Goal: Transaction & Acquisition: Book appointment/travel/reservation

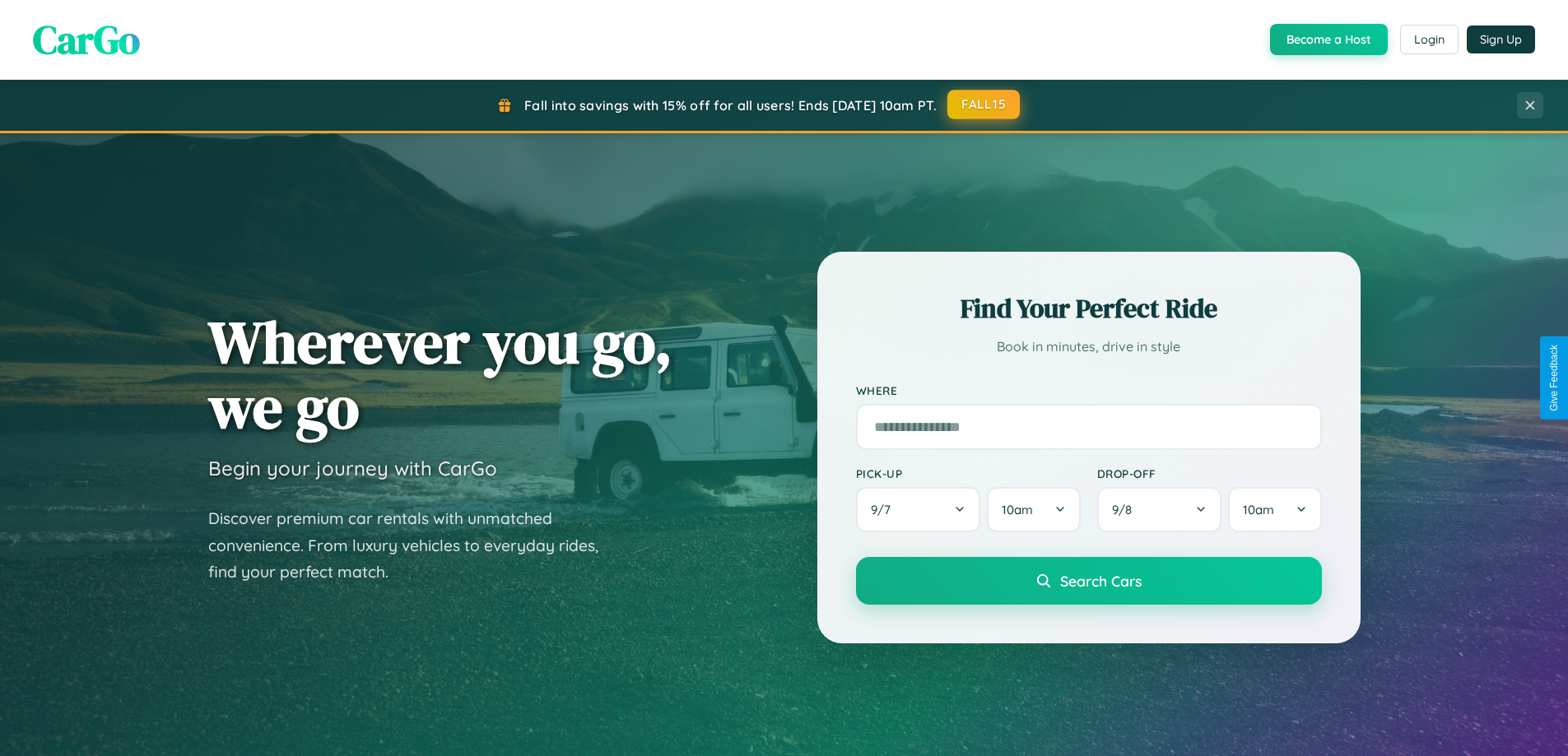
click at [985, 105] on button "FALL15" at bounding box center [984, 104] width 72 height 29
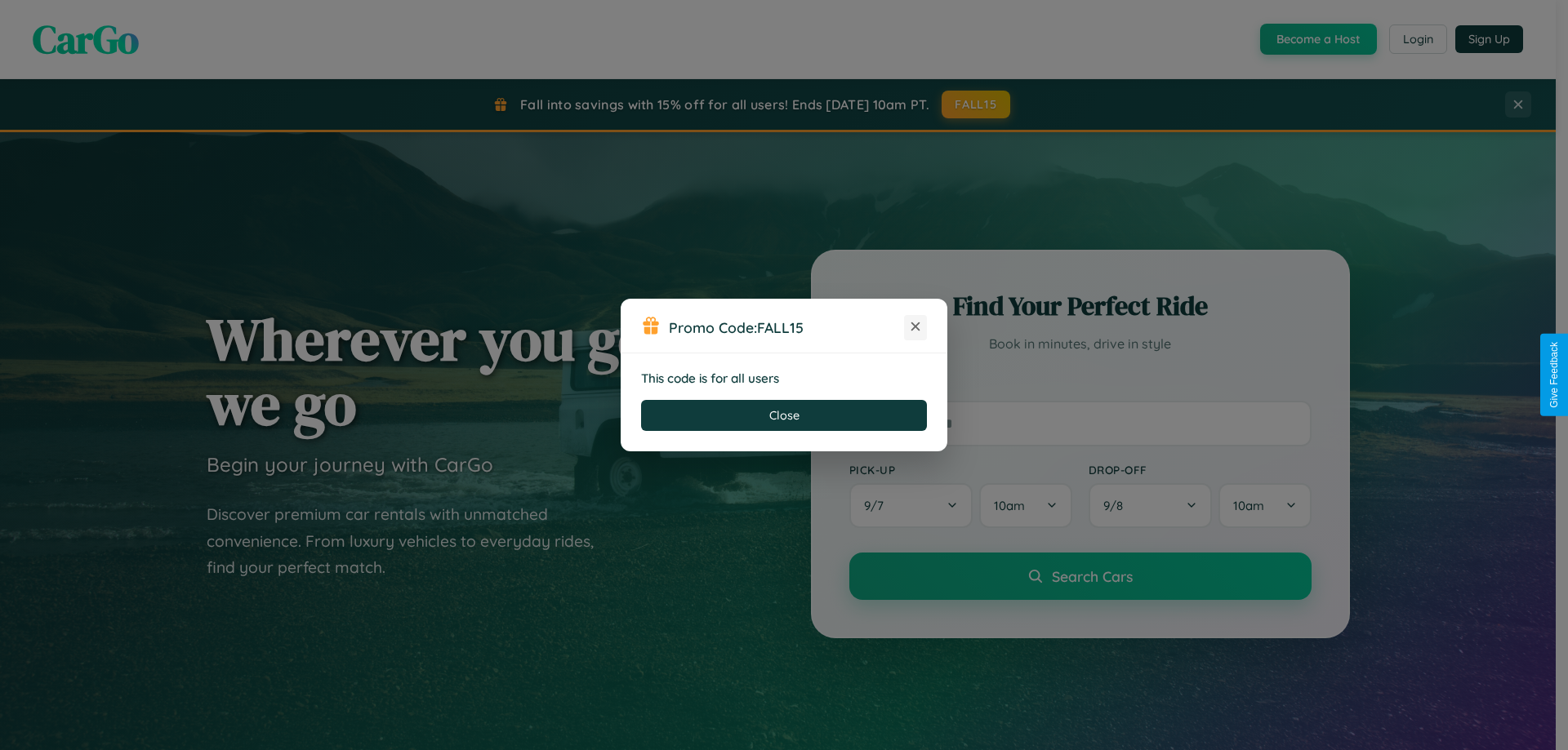
click at [915, 327] on icon at bounding box center [916, 327] width 17 height 17
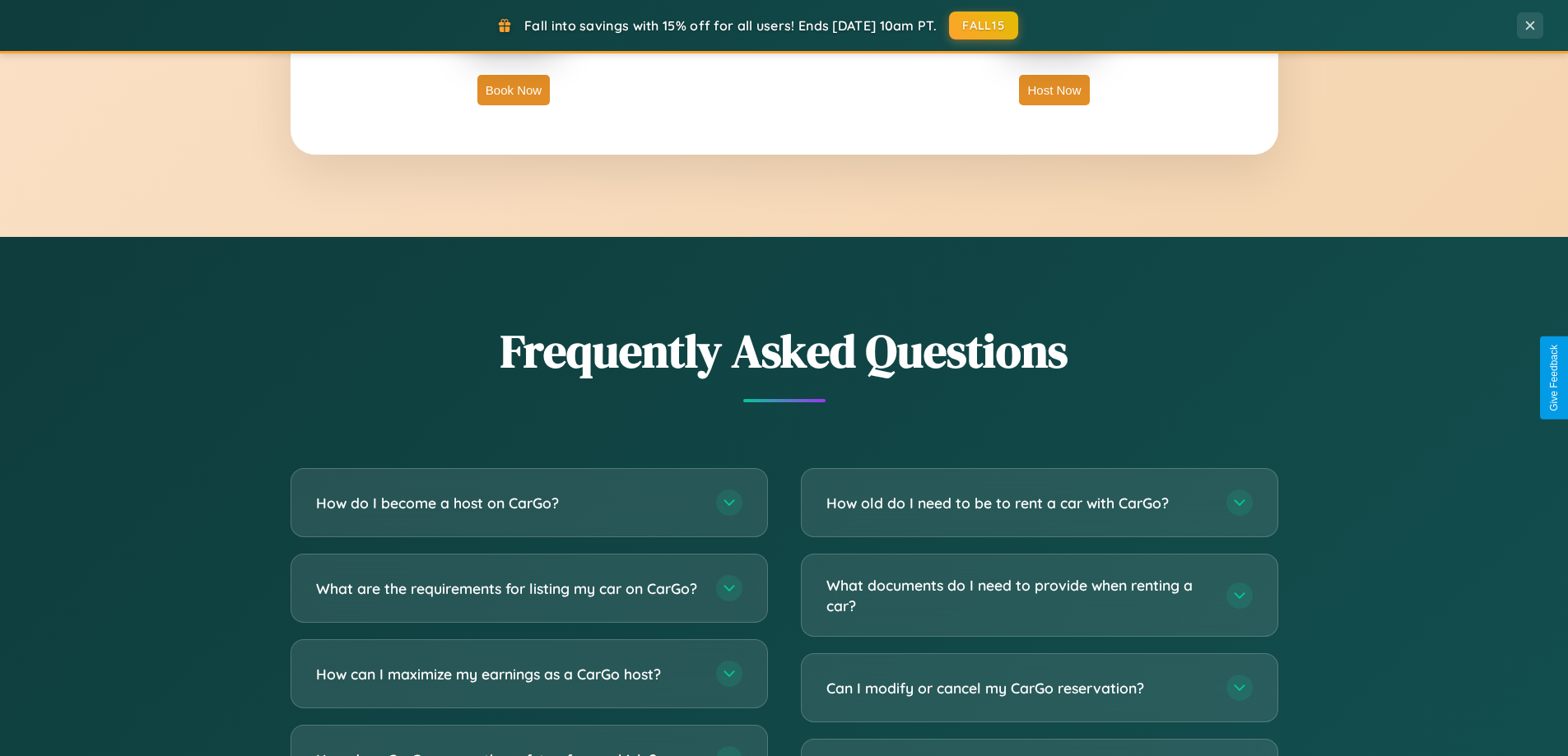
scroll to position [3167, 0]
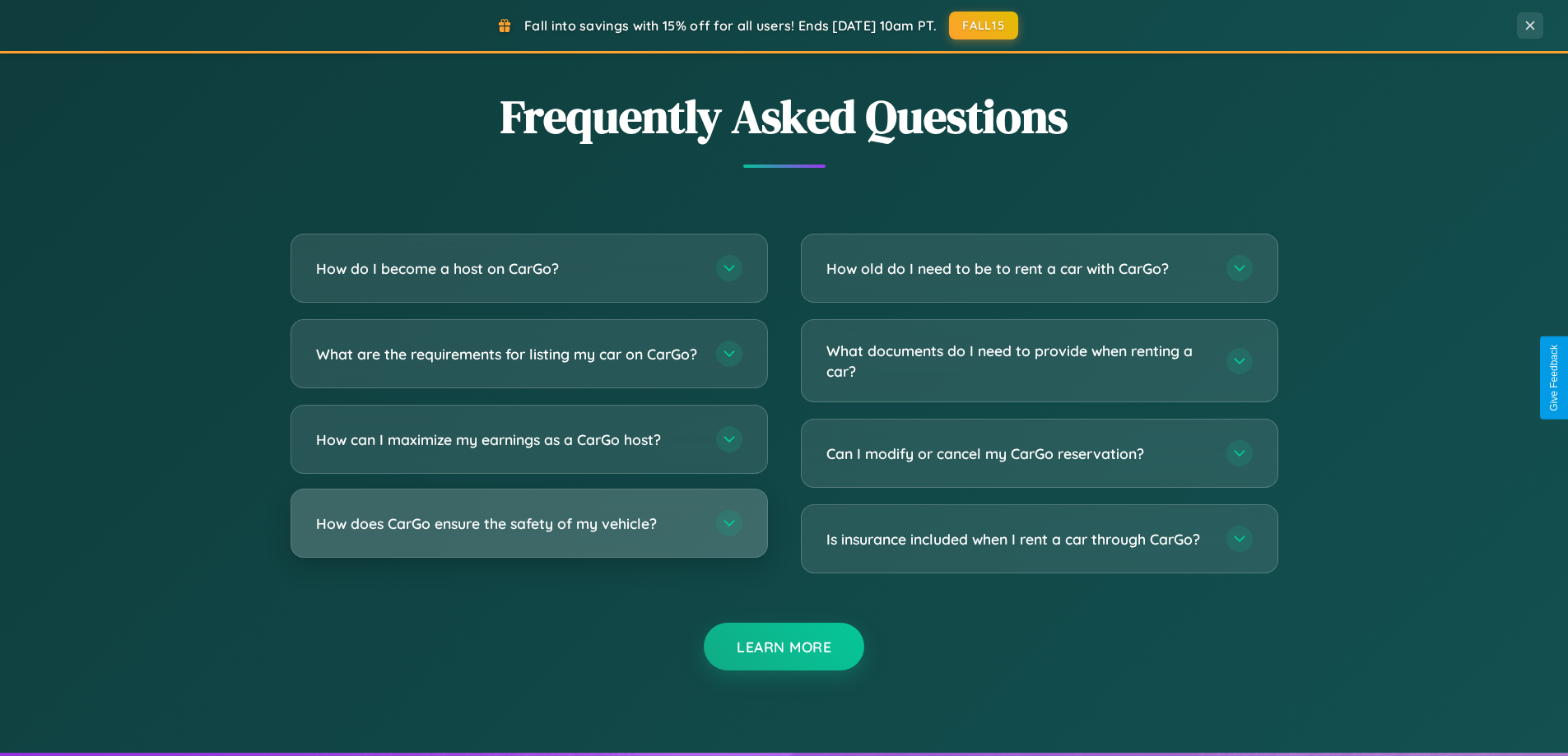
click at [529, 534] on h3 "How does CarGo ensure the safety of my vehicle?" at bounding box center [508, 524] width 384 height 21
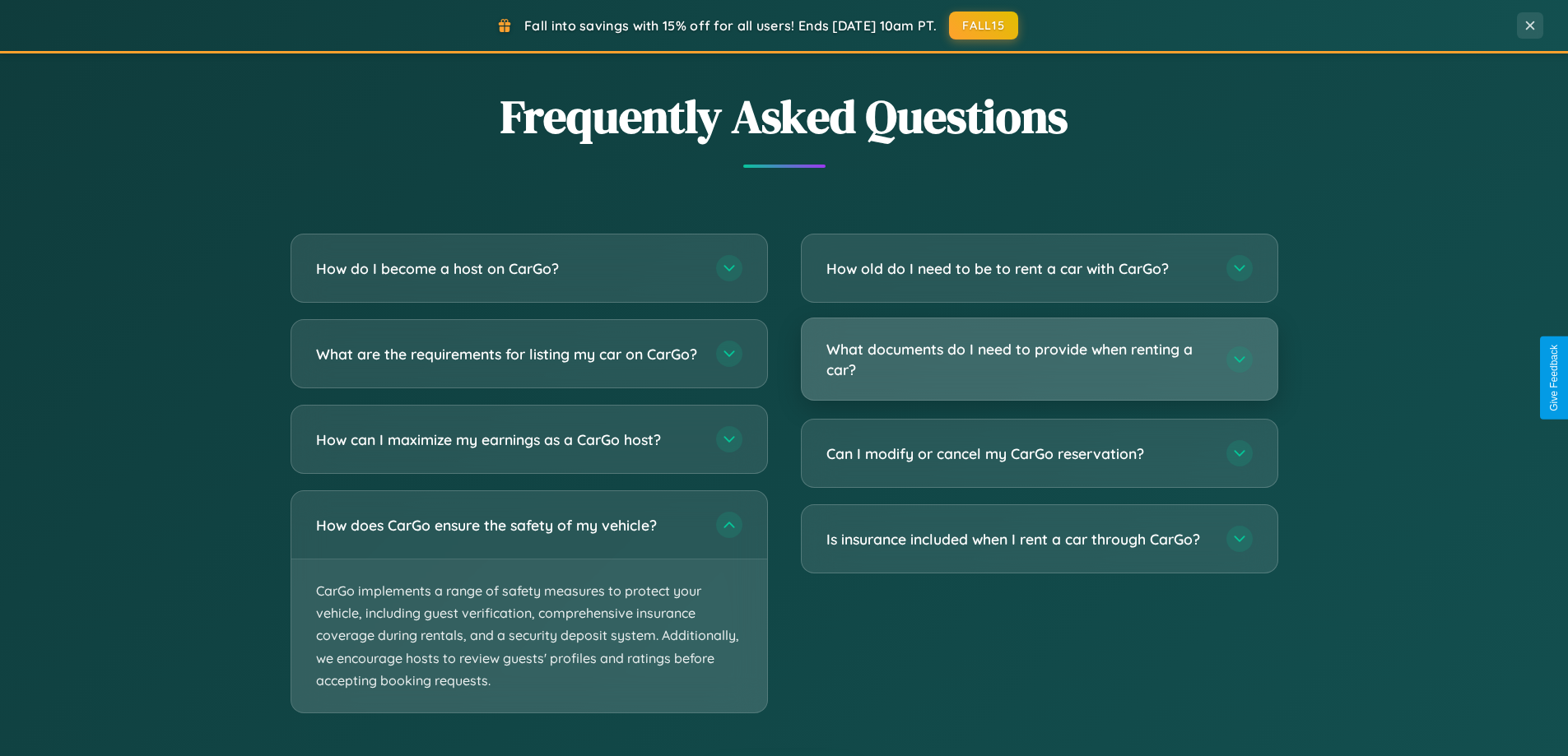
click at [1039, 361] on h3 "What documents do I need to provide when renting a car?" at bounding box center [1018, 359] width 384 height 40
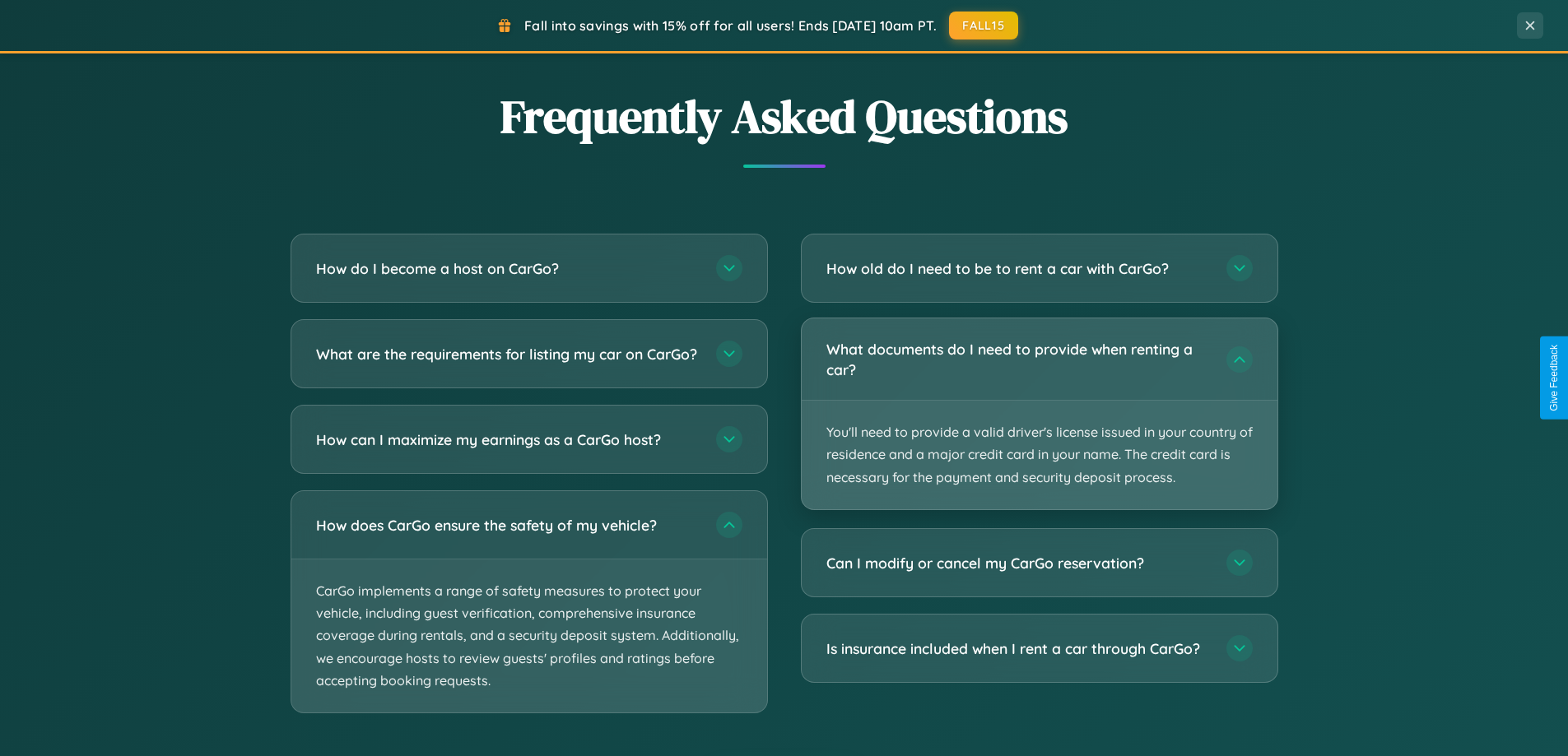
click at [1039, 413] on p "You'll need to provide a valid driver's license issued in your country of resid…" at bounding box center [1039, 455] width 476 height 108
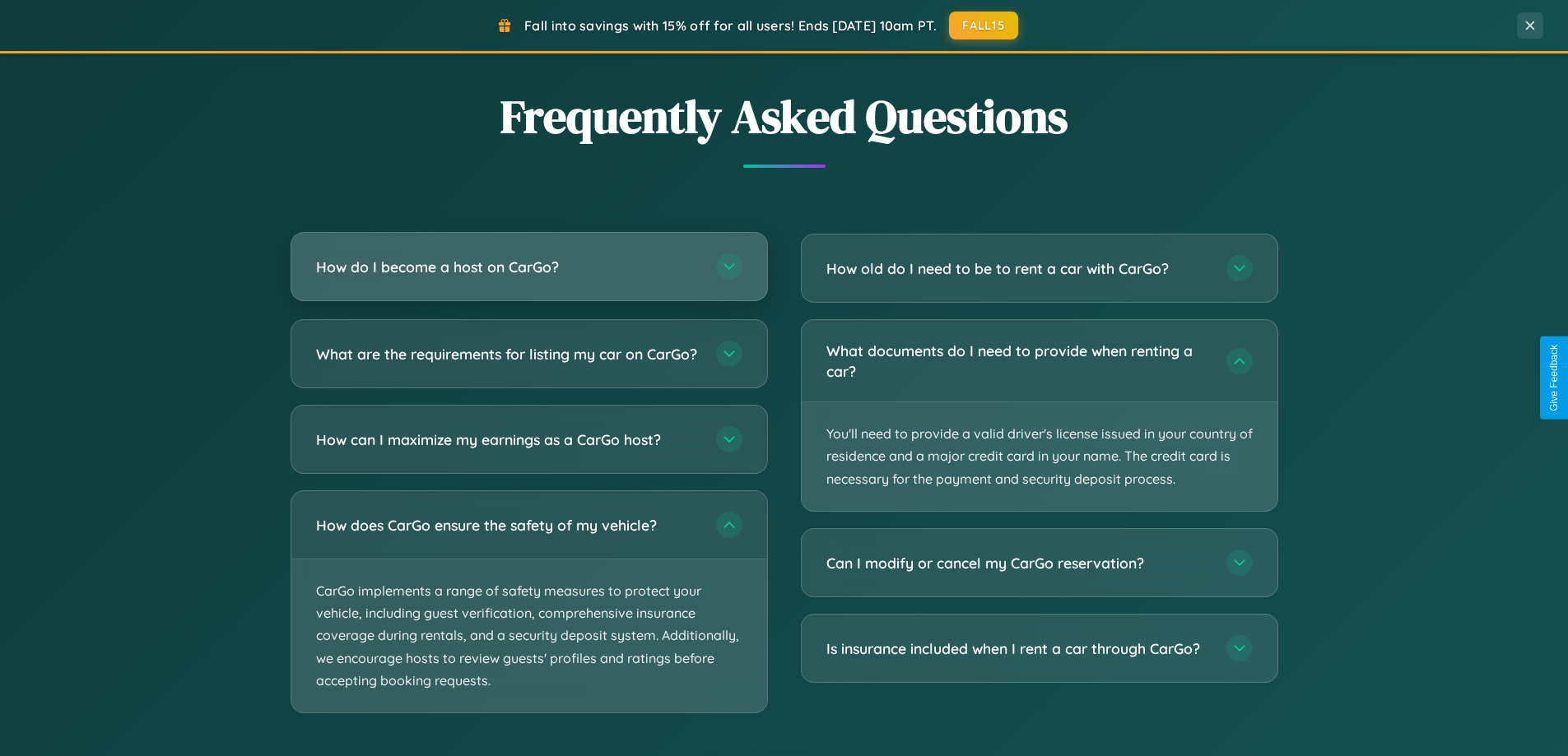
click at [529, 267] on h3 "How do I become a host on CarGo?" at bounding box center [508, 267] width 384 height 21
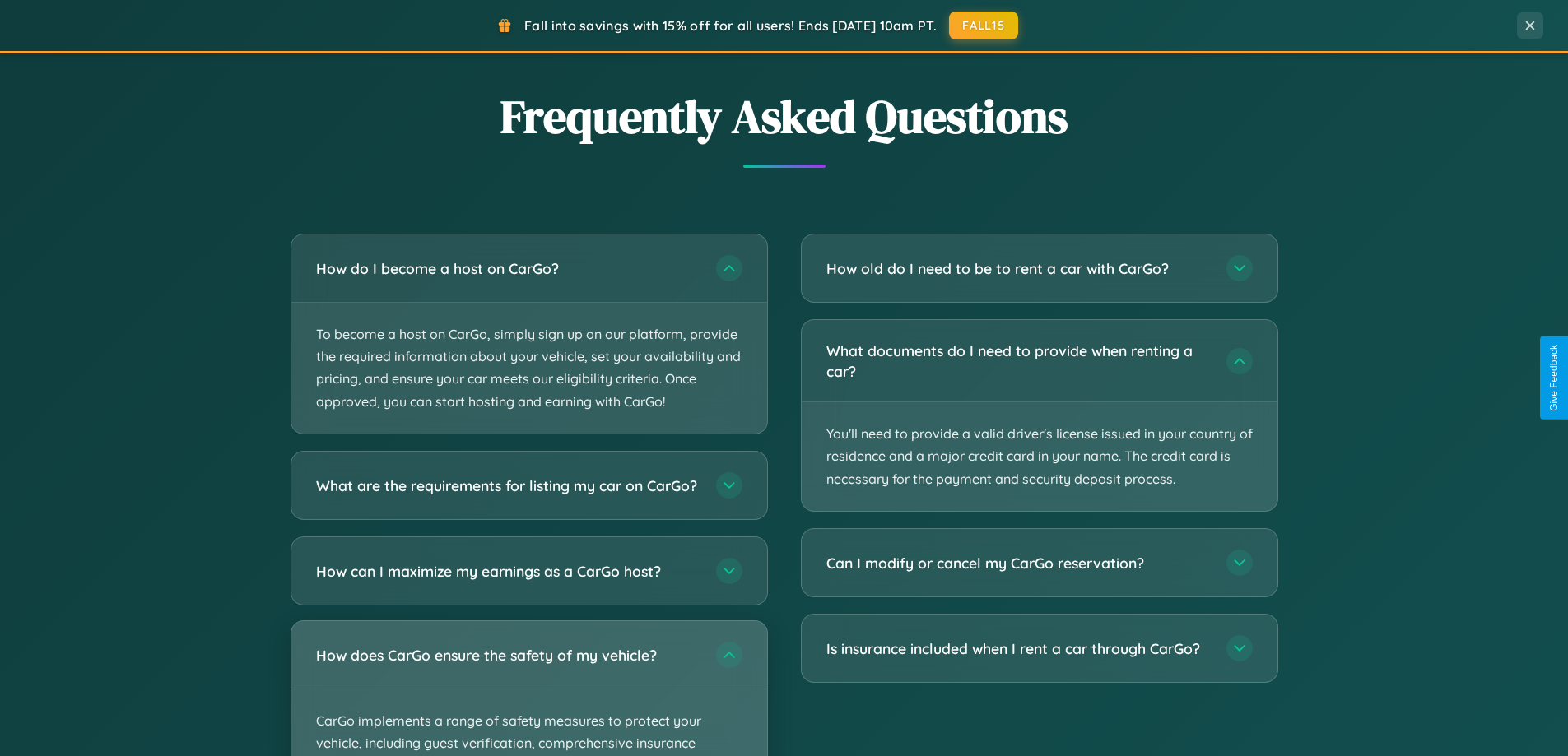
click at [529, 689] on div "How does CarGo ensure the safety of my vehicle?" at bounding box center [529, 654] width 476 height 67
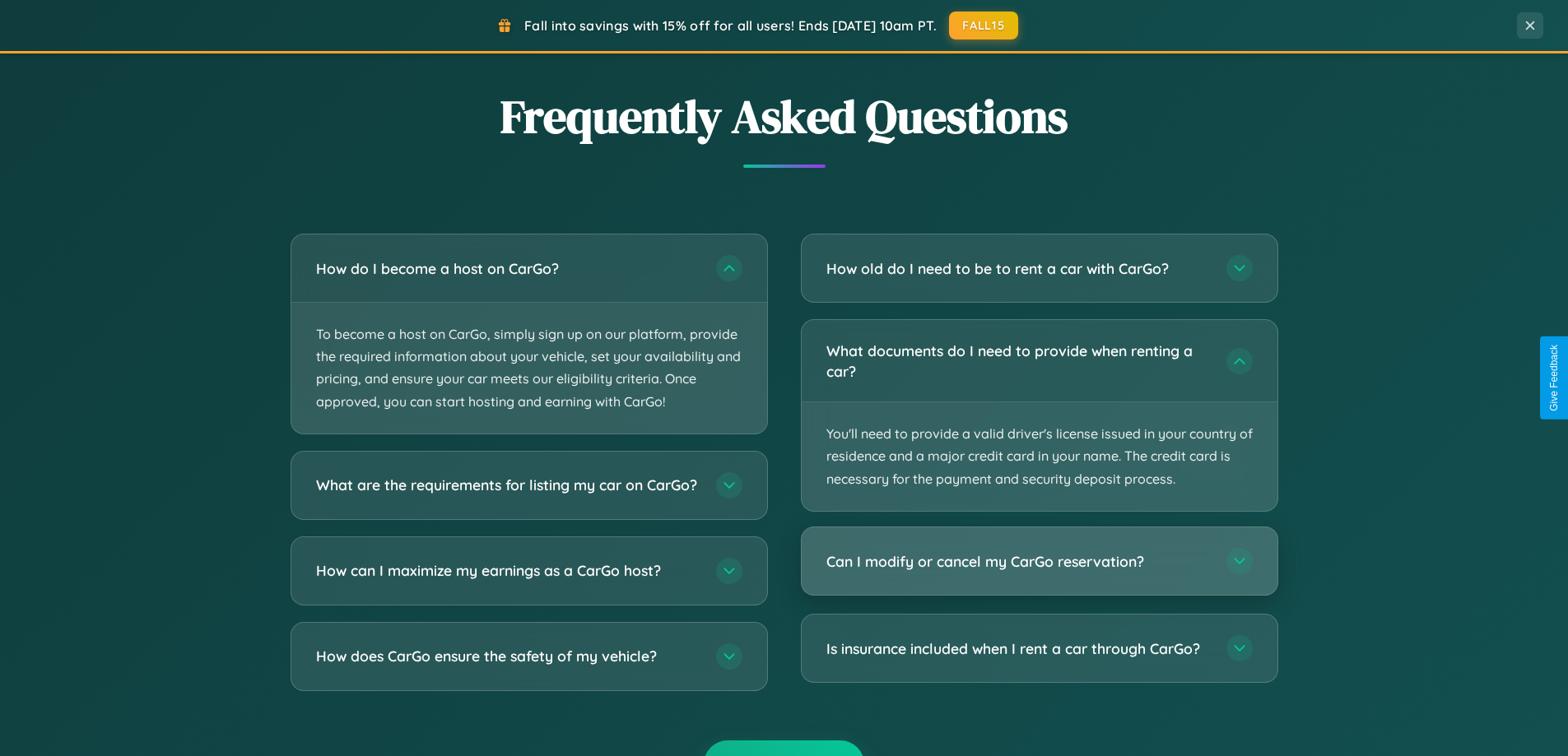
click at [1039, 562] on h3 "Can I modify or cancel my CarGo reservation?" at bounding box center [1018, 561] width 384 height 21
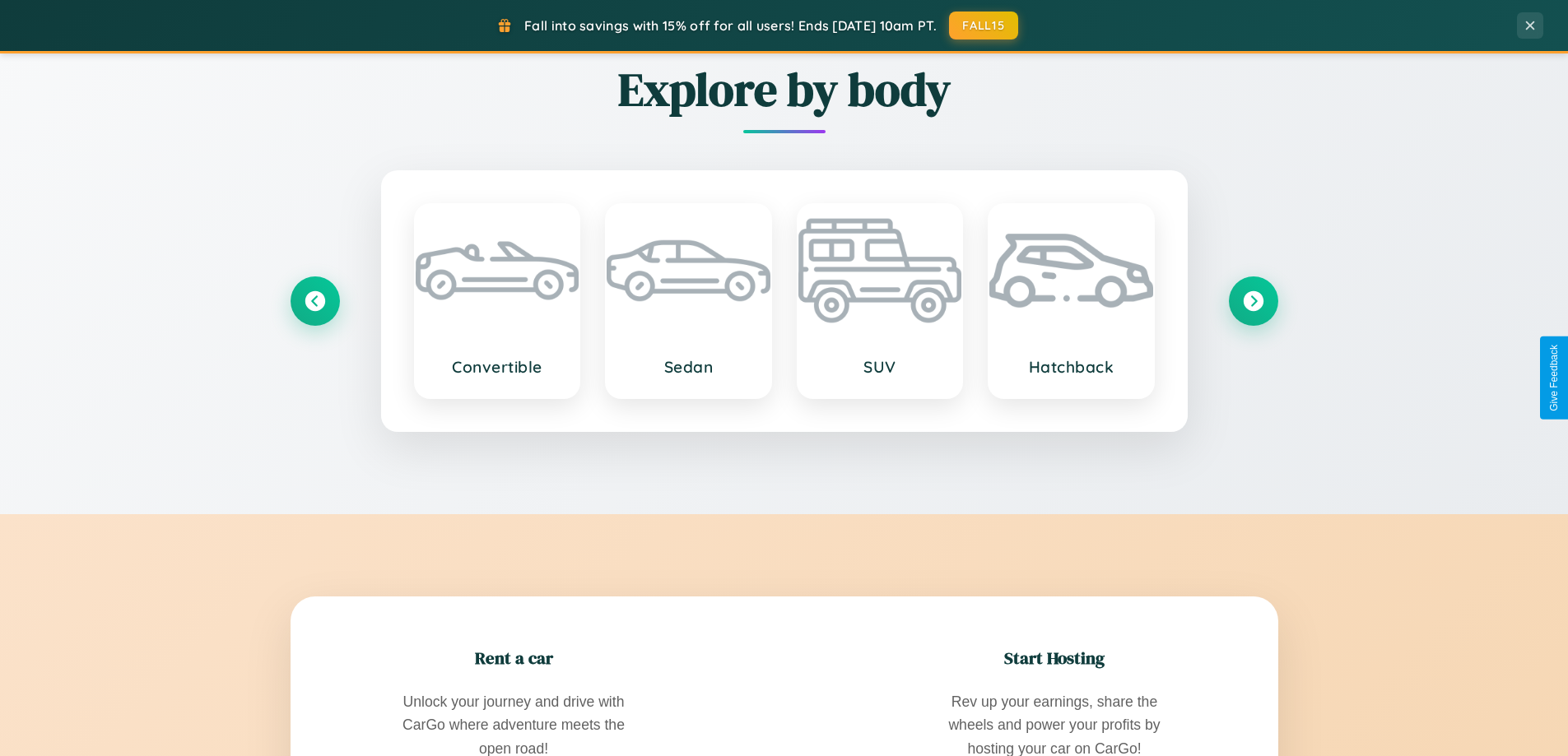
scroll to position [1928, 0]
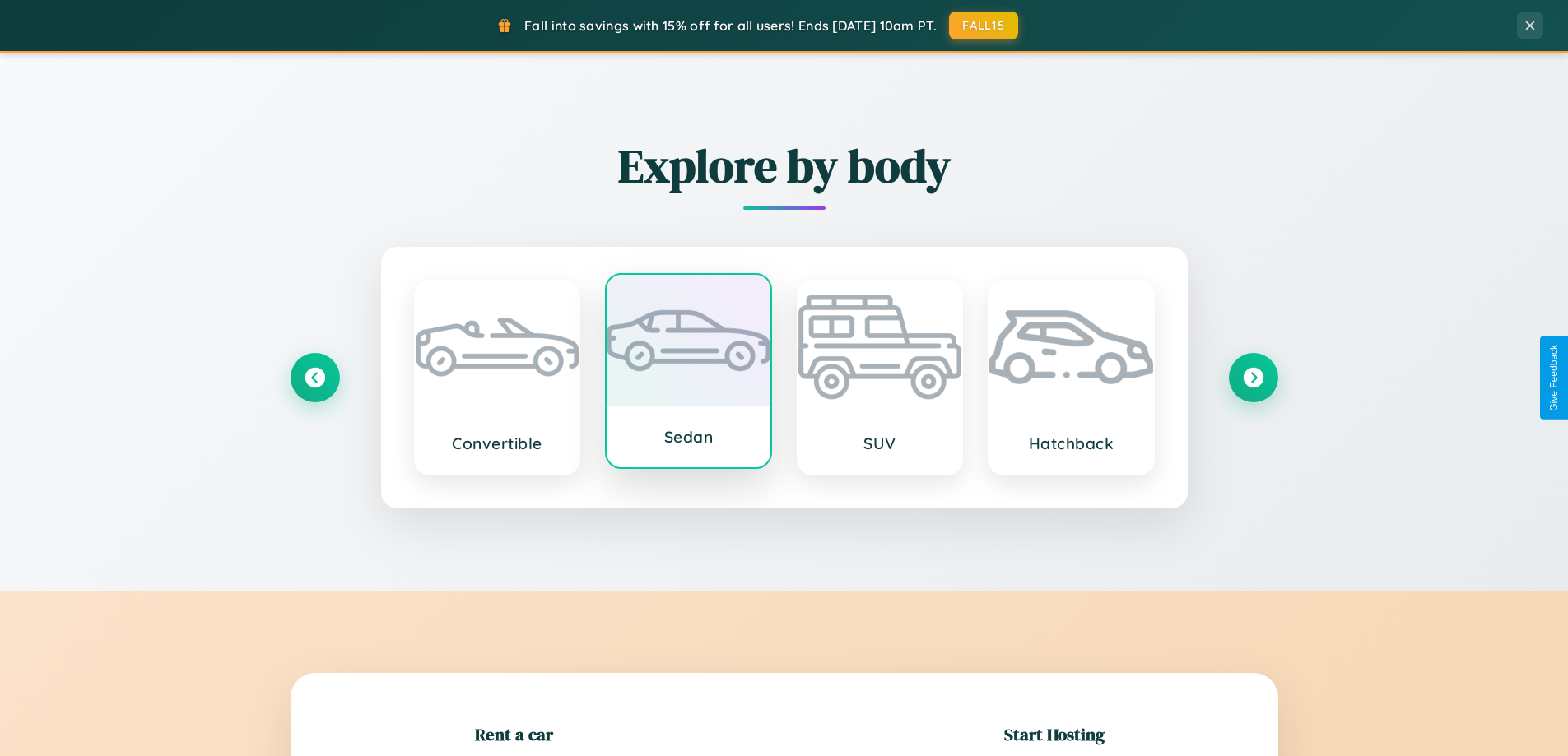
click at [688, 375] on div at bounding box center [688, 341] width 164 height 132
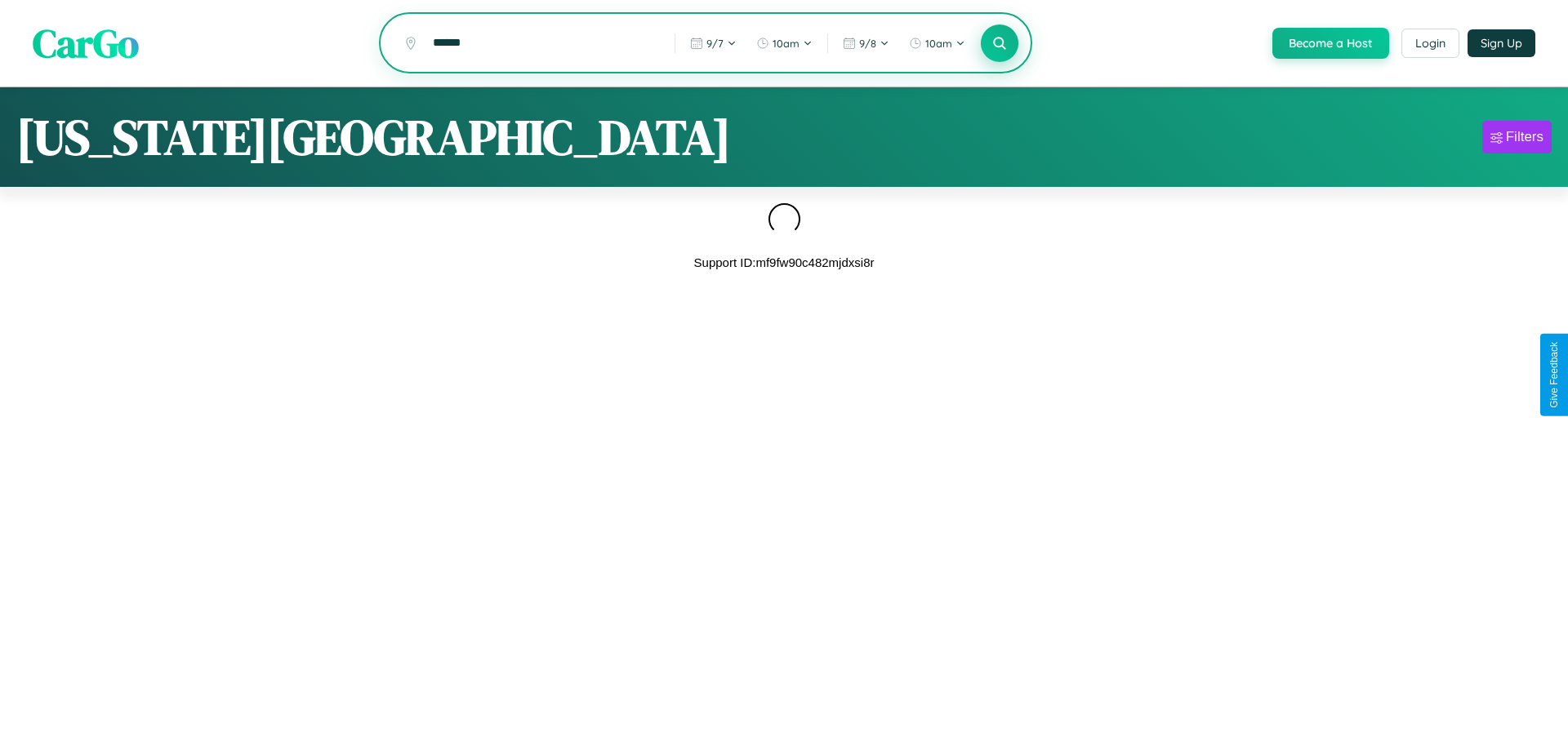
click at [998, 44] on icon at bounding box center [999, 42] width 16 height 16
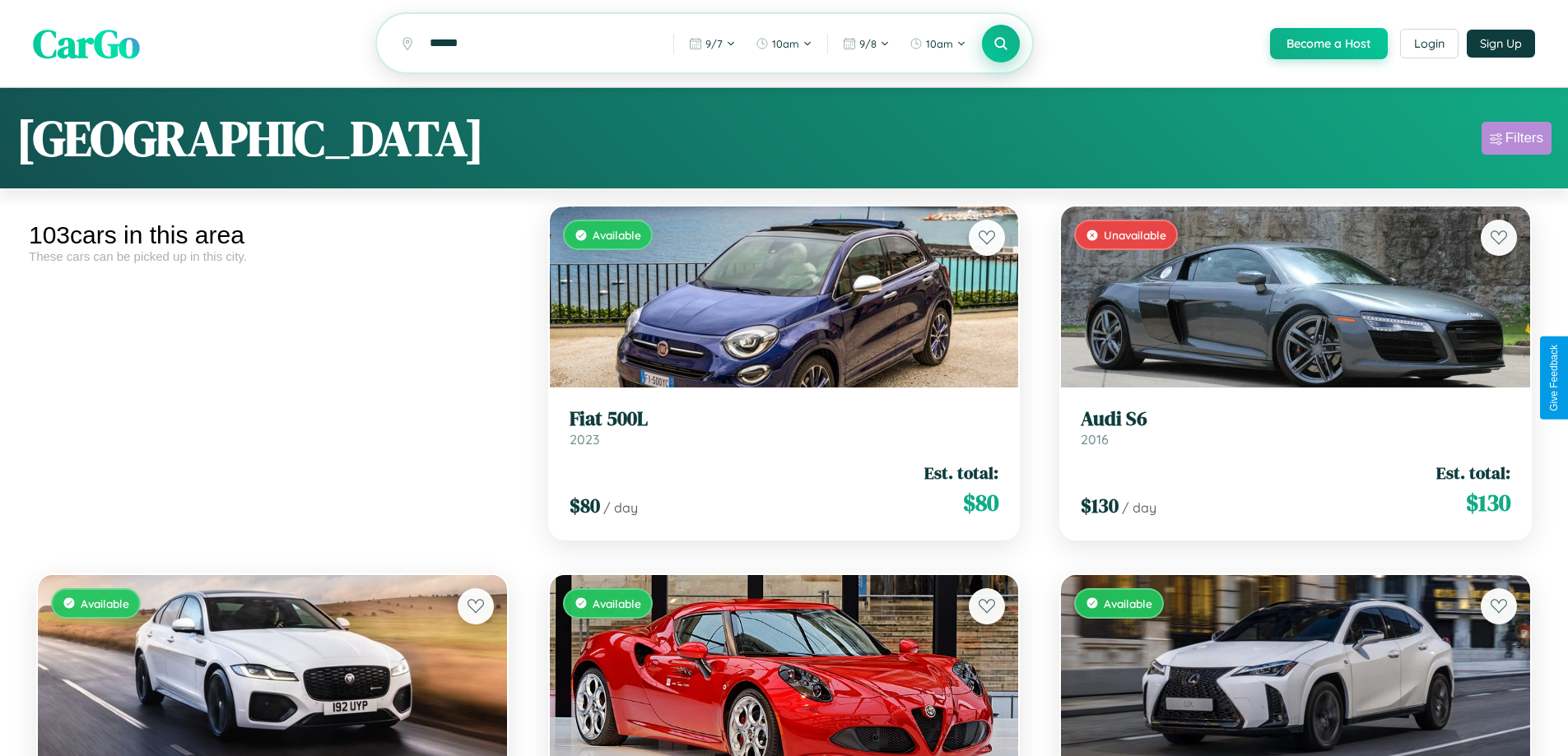
click at [1517, 141] on div "Filters" at bounding box center [1524, 138] width 38 height 17
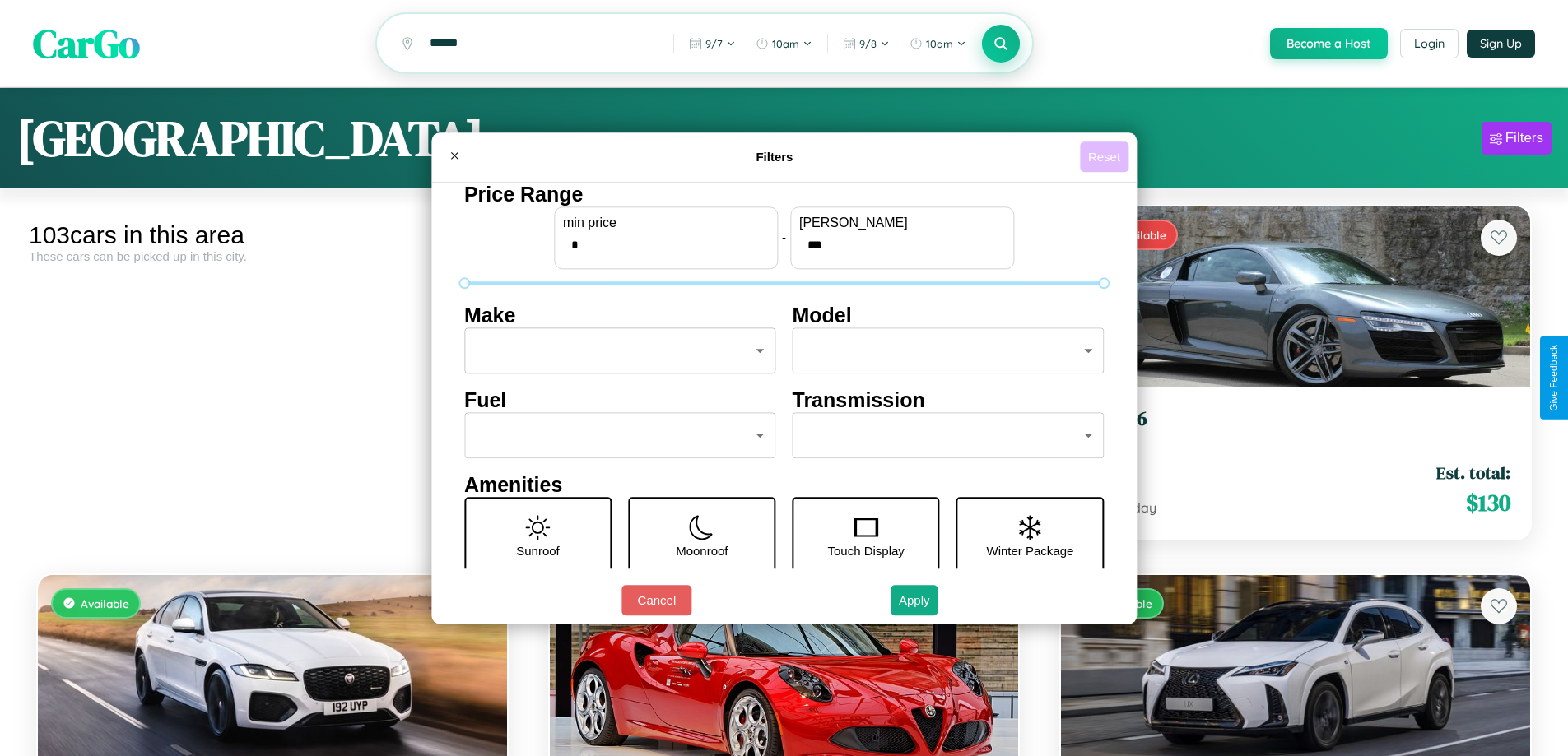
click at [1106, 156] on button "Reset" at bounding box center [1105, 157] width 49 height 30
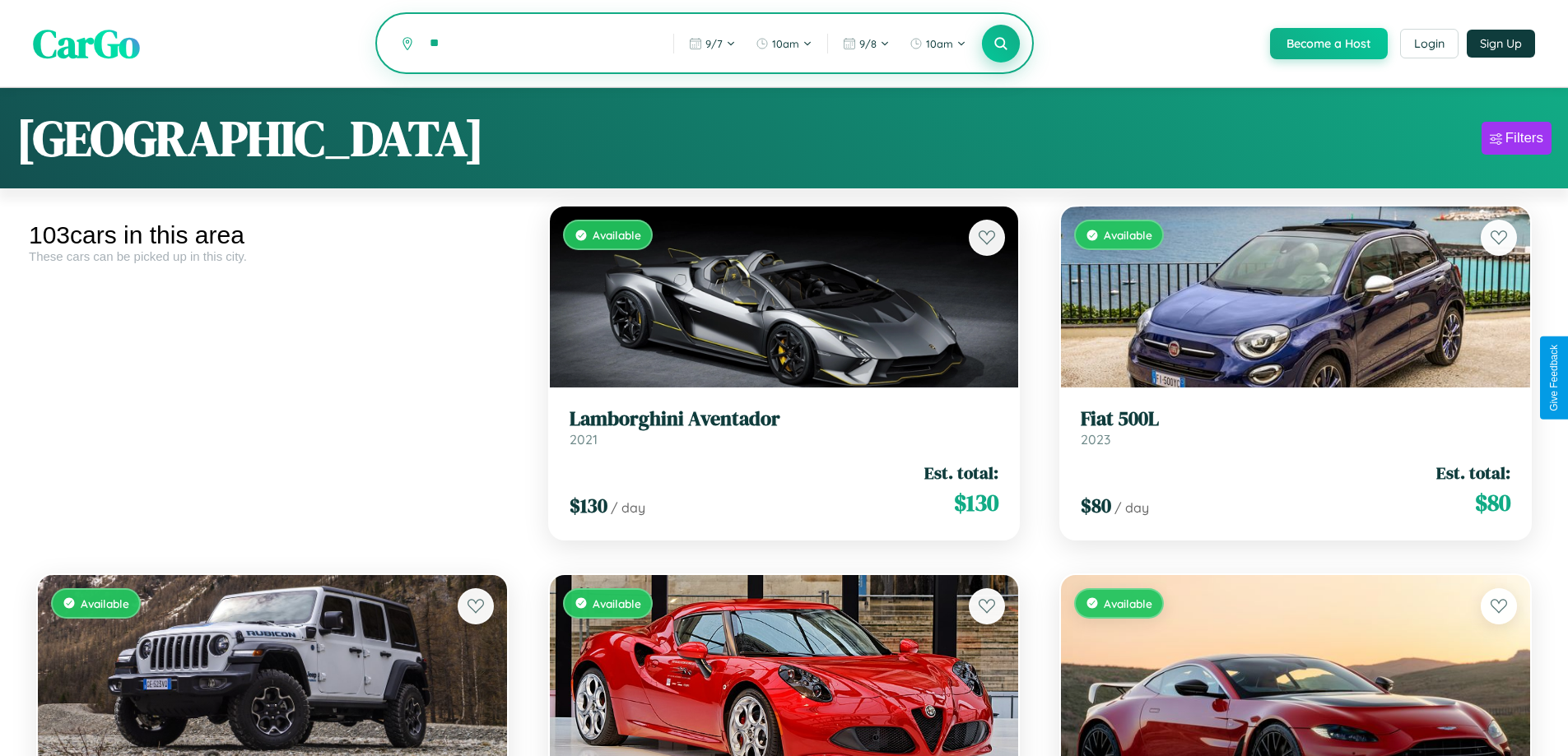
type input "*"
type input "******"
click at [1001, 44] on icon at bounding box center [1001, 43] width 16 height 16
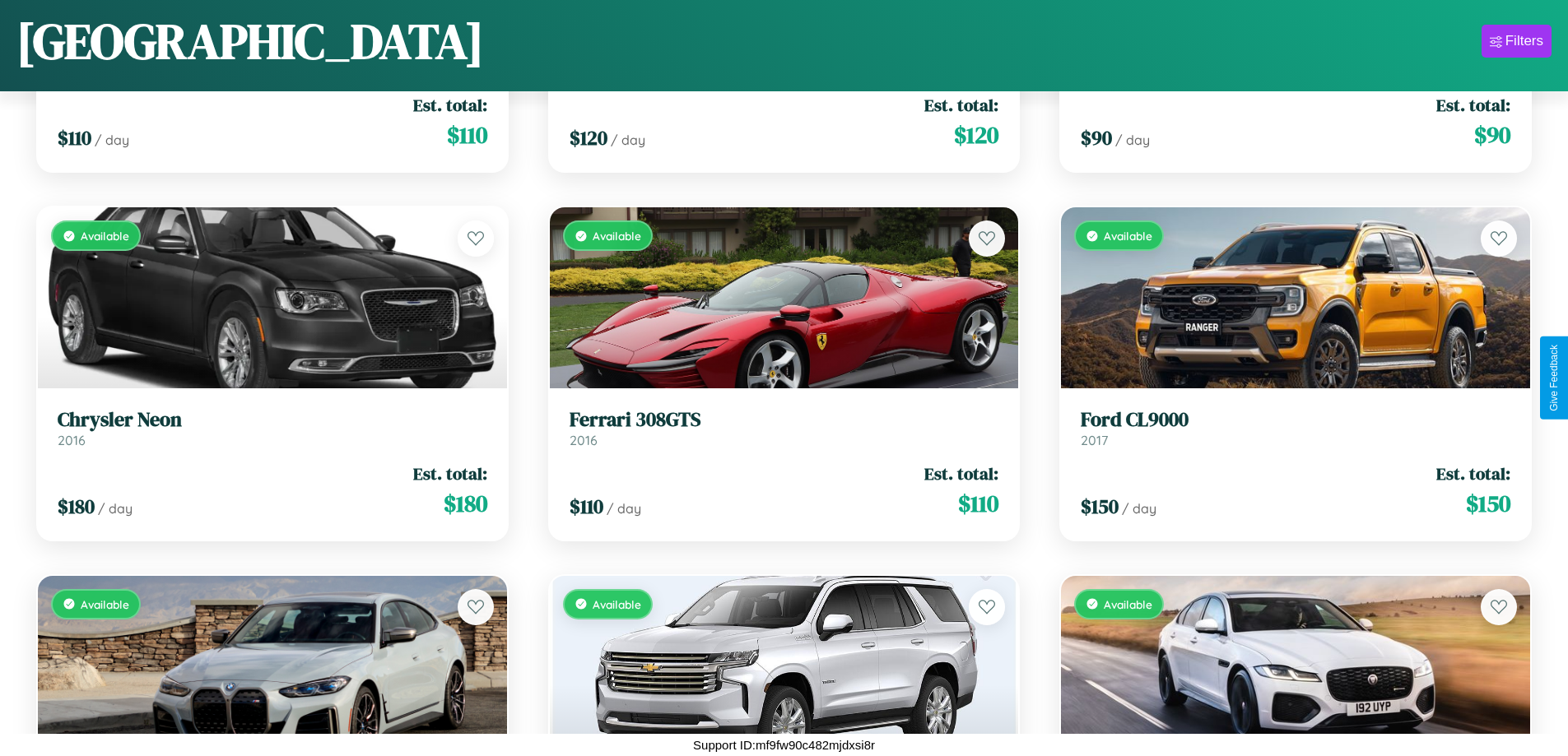
scroll to position [9445, 0]
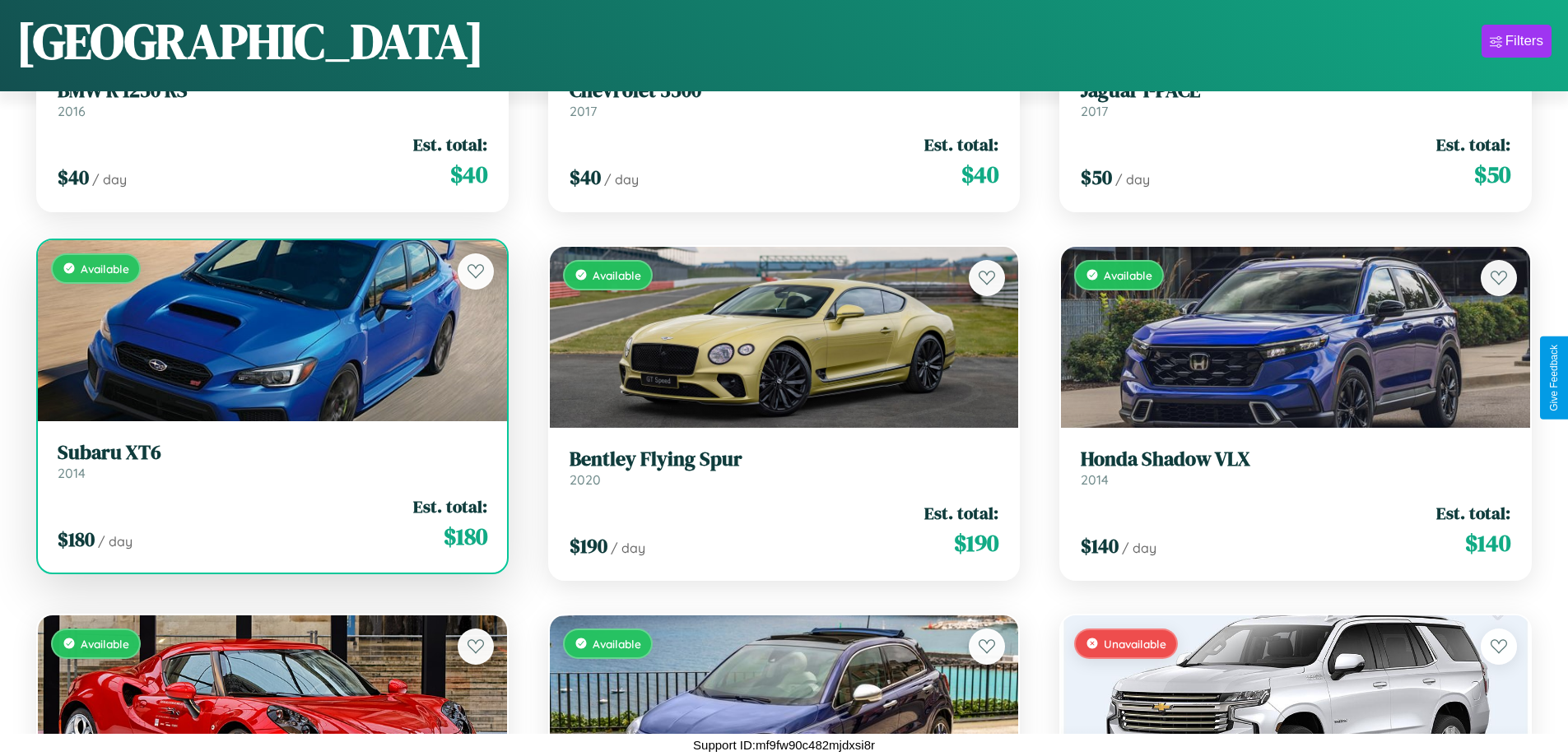
click at [270, 464] on link "Subaru XT6 2014" at bounding box center [273, 461] width 430 height 40
